Goal: Information Seeking & Learning: Learn about a topic

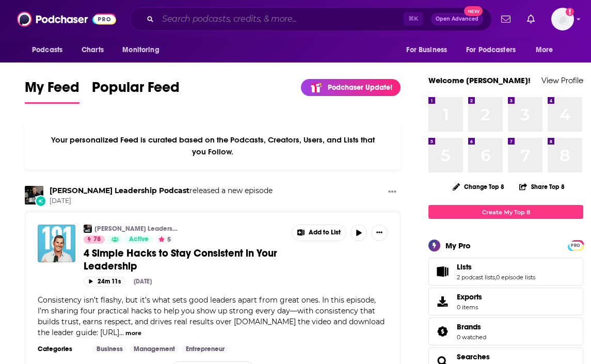
click at [253, 19] on input "Search podcasts, credits, & more..." at bounding box center [281, 19] width 246 height 17
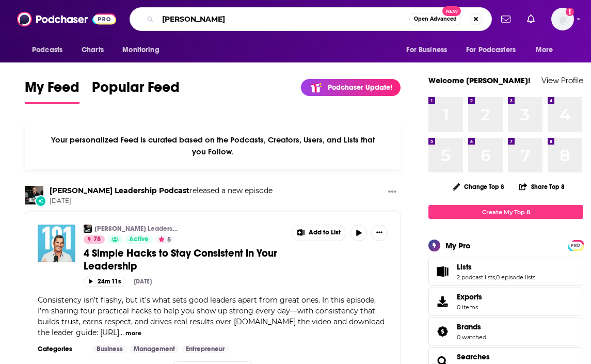
type input "[PERSON_NAME]"
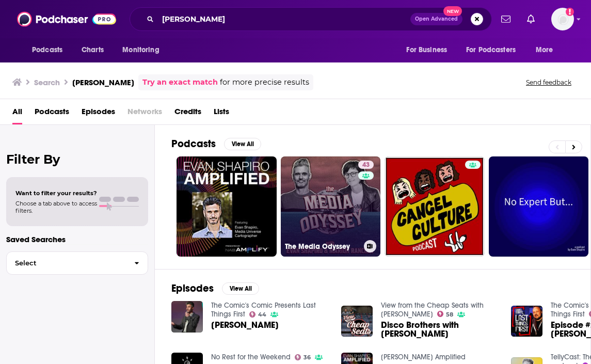
click at [326, 206] on link "43 The Media Odyssey" at bounding box center [331, 206] width 100 height 100
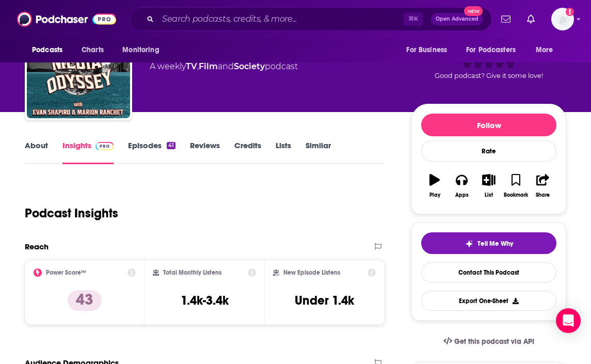
scroll to position [57, 0]
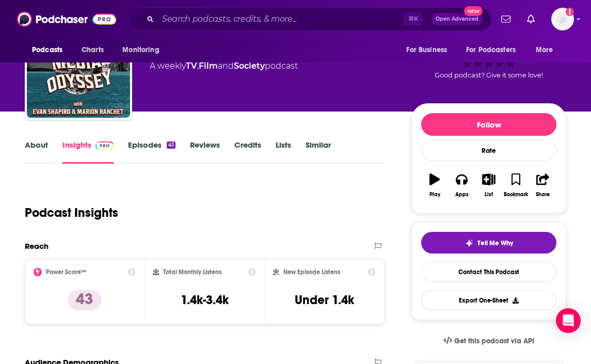
click at [147, 147] on link "Episodes 41" at bounding box center [151, 152] width 47 height 24
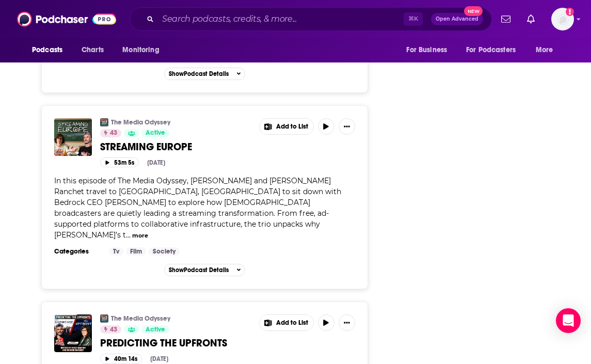
scroll to position [3805, 0]
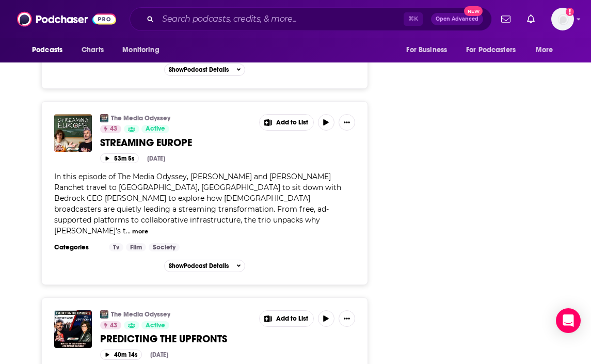
click at [161, 136] on span "STREAMING EUROPE" at bounding box center [146, 142] width 92 height 13
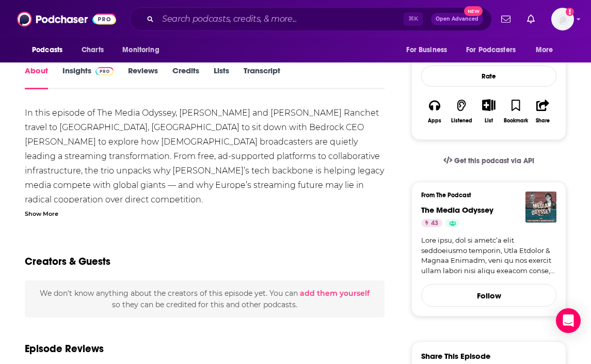
scroll to position [142, 0]
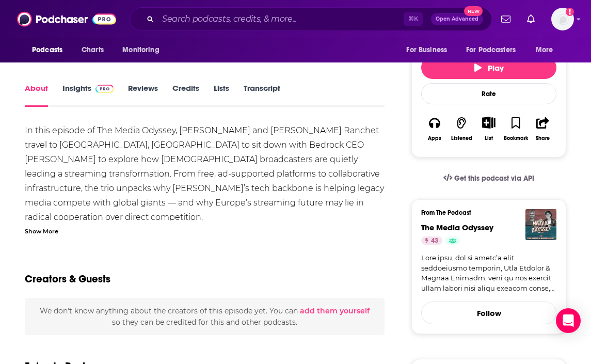
click at [81, 83] on link "Insights" at bounding box center [87, 95] width 51 height 24
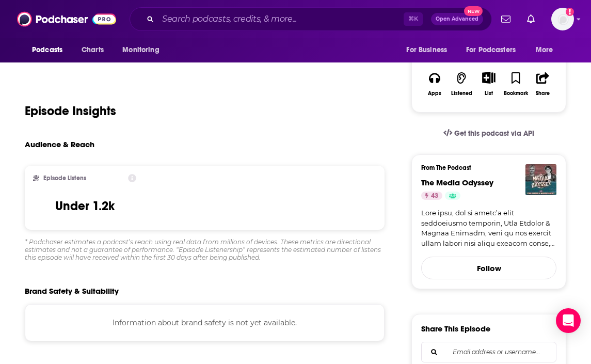
scroll to position [191, 0]
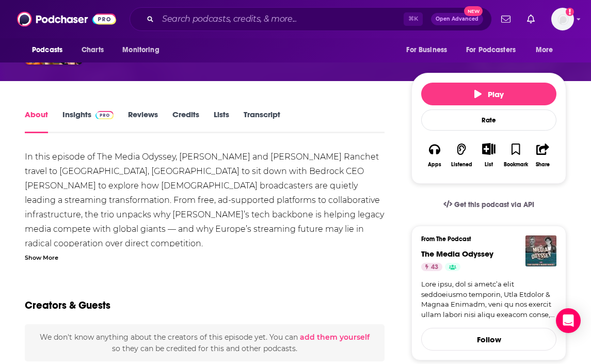
scroll to position [120, 0]
